Goal: Find specific fact: Find specific fact

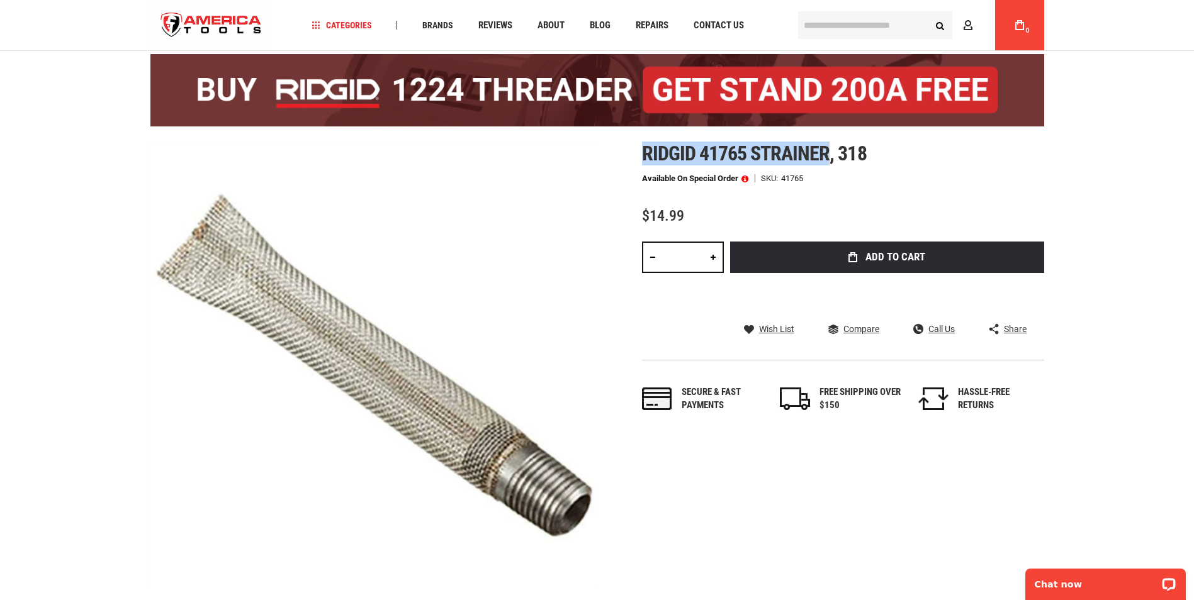
drag, startPoint x: 827, startPoint y: 155, endPoint x: 642, endPoint y: 154, distance: 185.0
click at [642, 154] on span "Ridgid 41765 strainer, 318" at bounding box center [754, 154] width 225 height 24
copy span "Ridgid 41765 strainer"
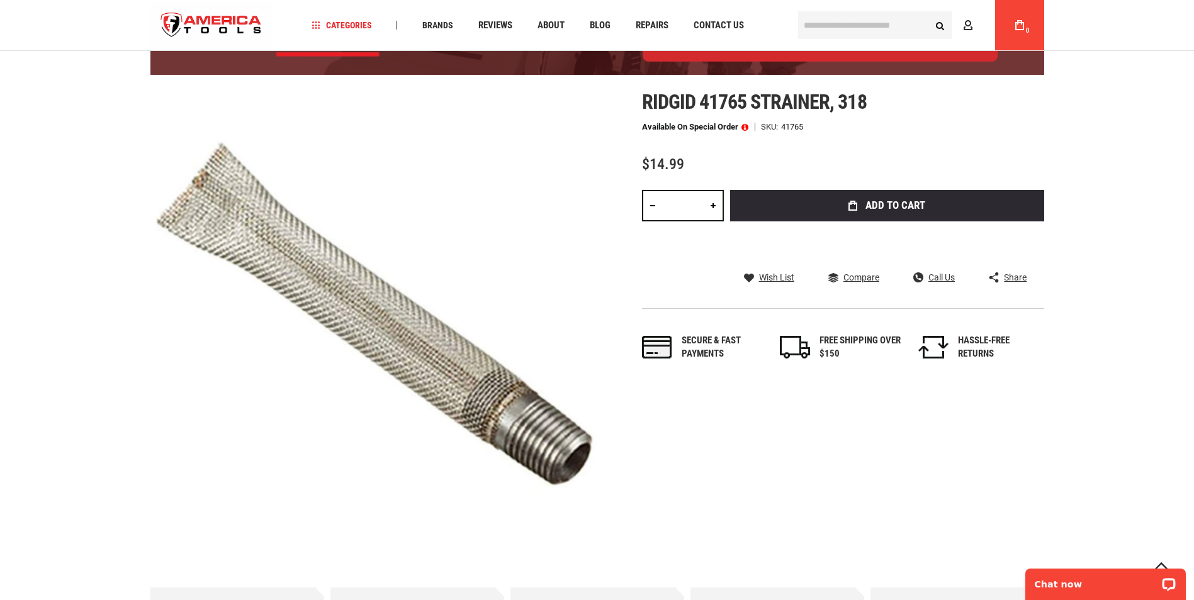
click at [788, 128] on div "41765" at bounding box center [792, 127] width 22 height 8
copy div "41765"
